Goal: Information Seeking & Learning: Learn about a topic

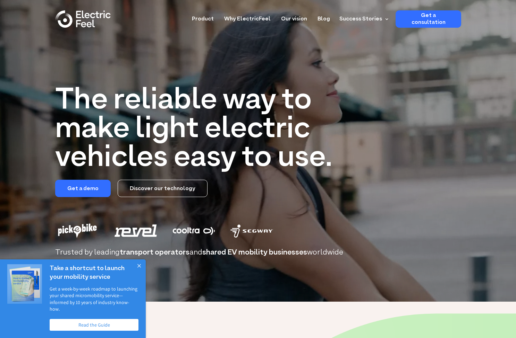
click at [81, 230] on img at bounding box center [84, 231] width 58 height 22
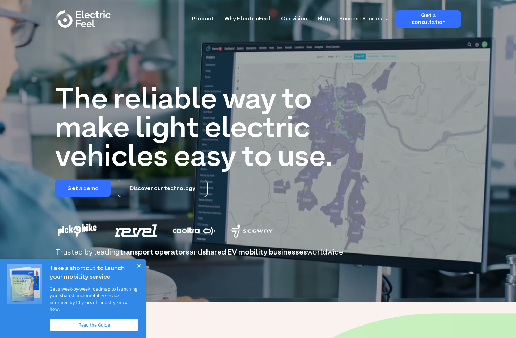
click at [81, 230] on img at bounding box center [84, 231] width 58 height 22
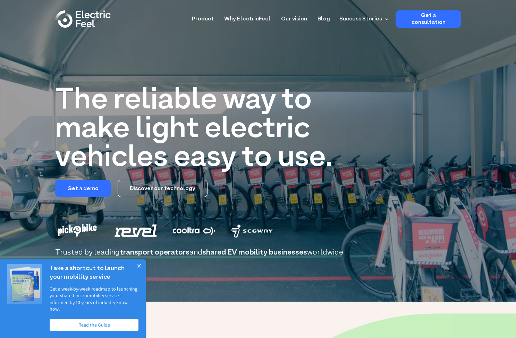
click at [81, 230] on img at bounding box center [84, 231] width 58 height 22
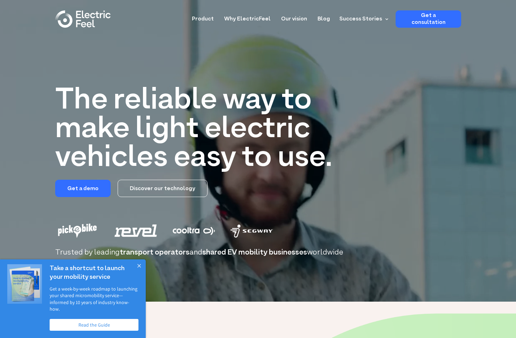
click at [81, 230] on img at bounding box center [84, 231] width 58 height 22
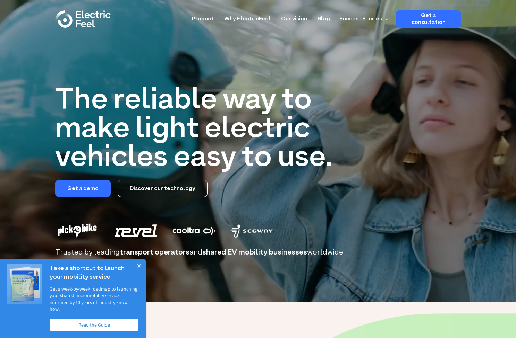
click at [81, 230] on img at bounding box center [84, 231] width 58 height 22
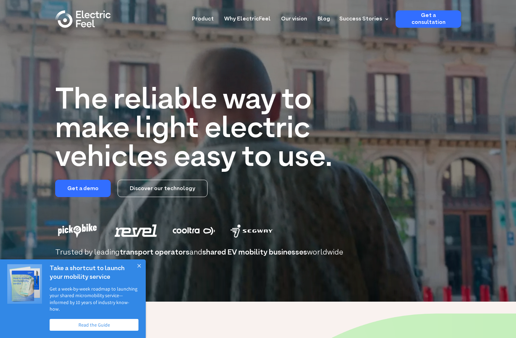
drag, startPoint x: 81, startPoint y: 230, endPoint x: 60, endPoint y: 236, distance: 21.5
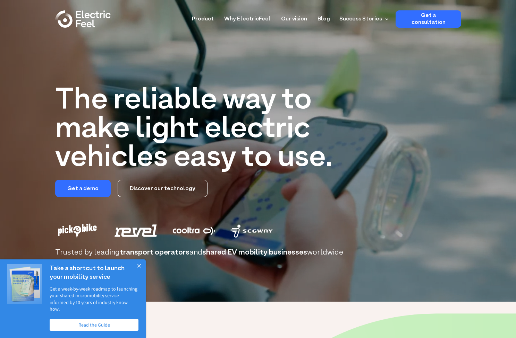
click at [276, 159] on h1 "The reliable way to make light electric vehicles easy to use." at bounding box center [199, 130] width 289 height 86
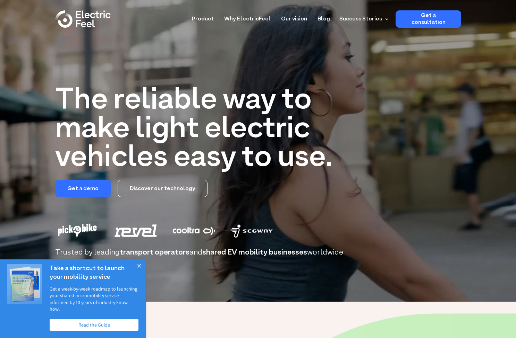
click at [253, 18] on link "Why ElectricFeel" at bounding box center [247, 16] width 46 height 13
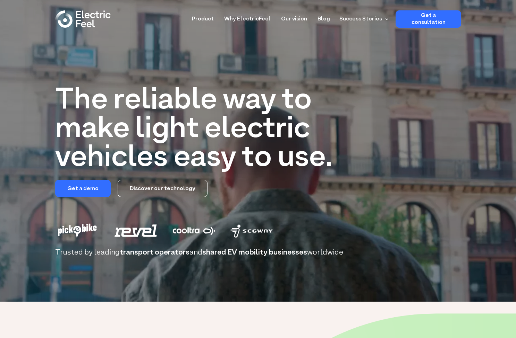
click at [205, 17] on link "Product" at bounding box center [203, 16] width 22 height 13
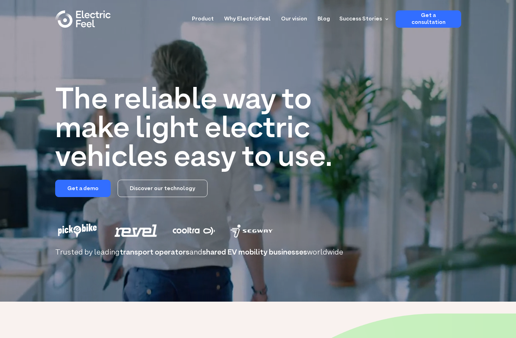
click at [75, 227] on img at bounding box center [84, 231] width 58 height 22
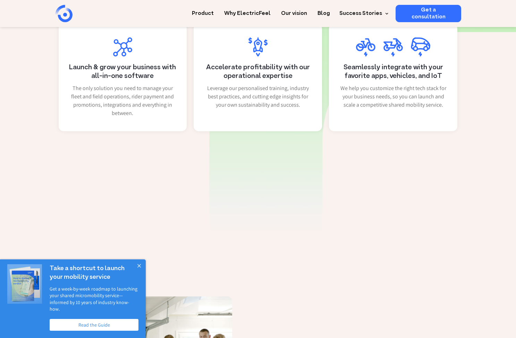
scroll to position [478, 0]
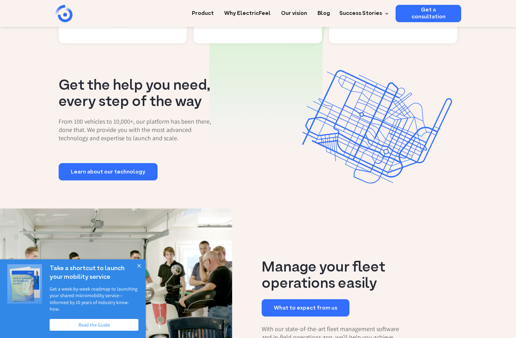
click at [137, 273] on button "Close" at bounding box center [139, 267] width 14 height 14
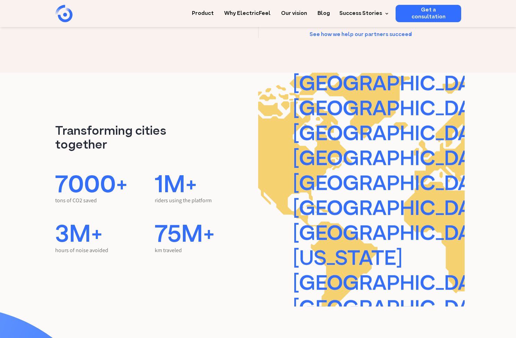
scroll to position [1312, 0]
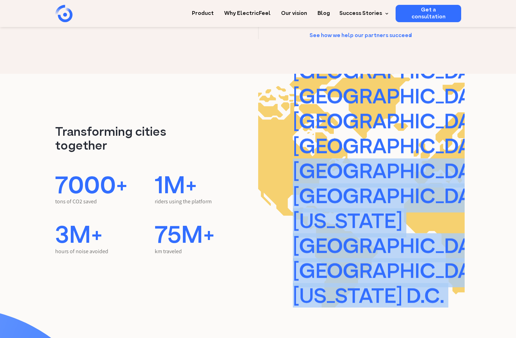
drag, startPoint x: 296, startPoint y: 184, endPoint x: 310, endPoint y: 290, distance: 106.3
click at [310, 290] on div "Wiesbaden Mainz Brussels Basel Biel Lisbon Paris Madrid Barcelona Valencia Mila…" at bounding box center [397, 148] width 209 height 474
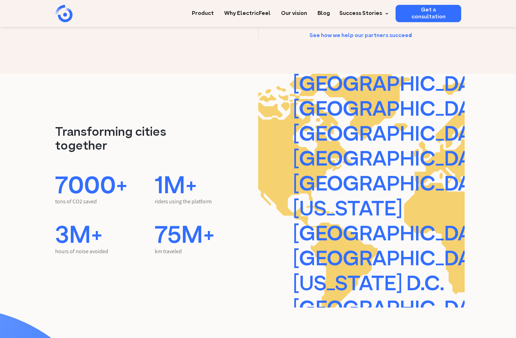
click at [321, 256] on div "Wiesbaden Mainz Brussels Basel Biel Lisbon Paris Madrid Barcelona Valencia Mila…" at bounding box center [397, 135] width 209 height 474
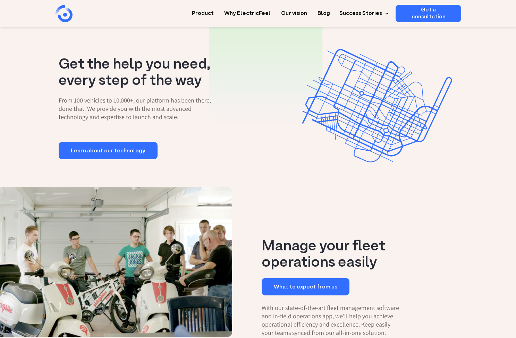
scroll to position [590, 0]
